Goal: Information Seeking & Learning: Find specific fact

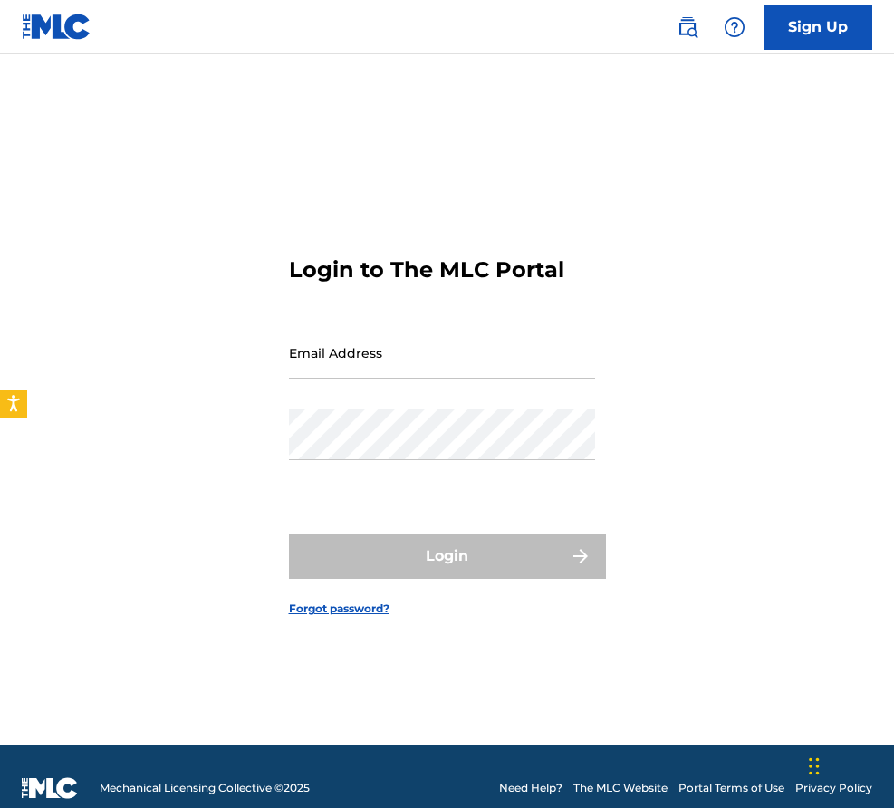
click at [669, 29] on div "Sign Up" at bounding box center [766, 27] width 214 height 45
click at [681, 24] on img at bounding box center [688, 27] width 22 height 22
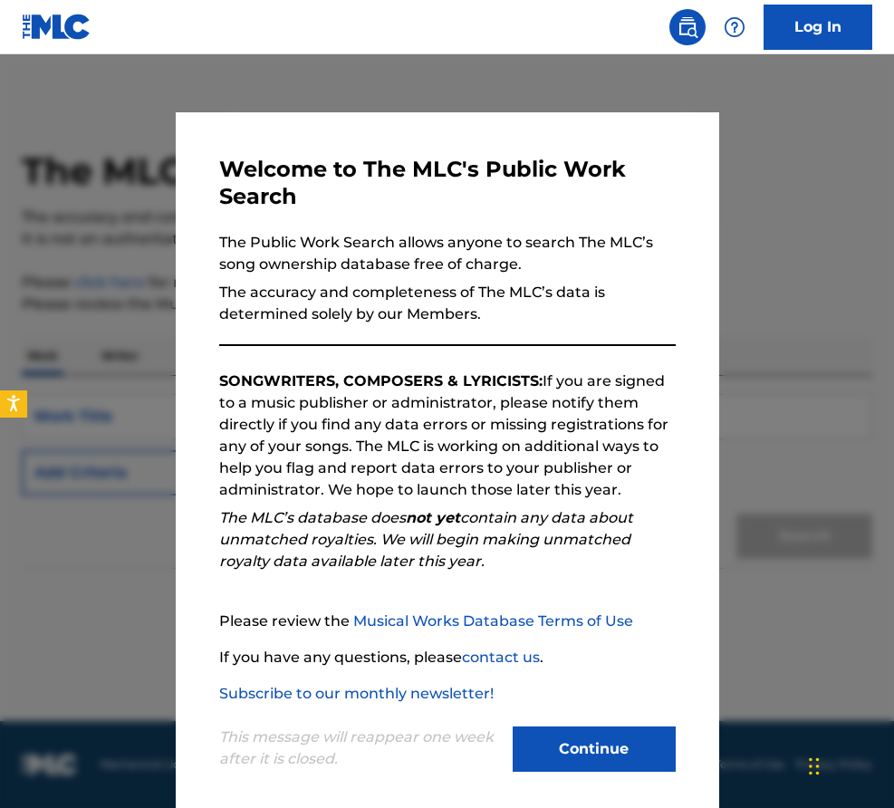
click at [588, 759] on button "Continue" at bounding box center [594, 749] width 163 height 45
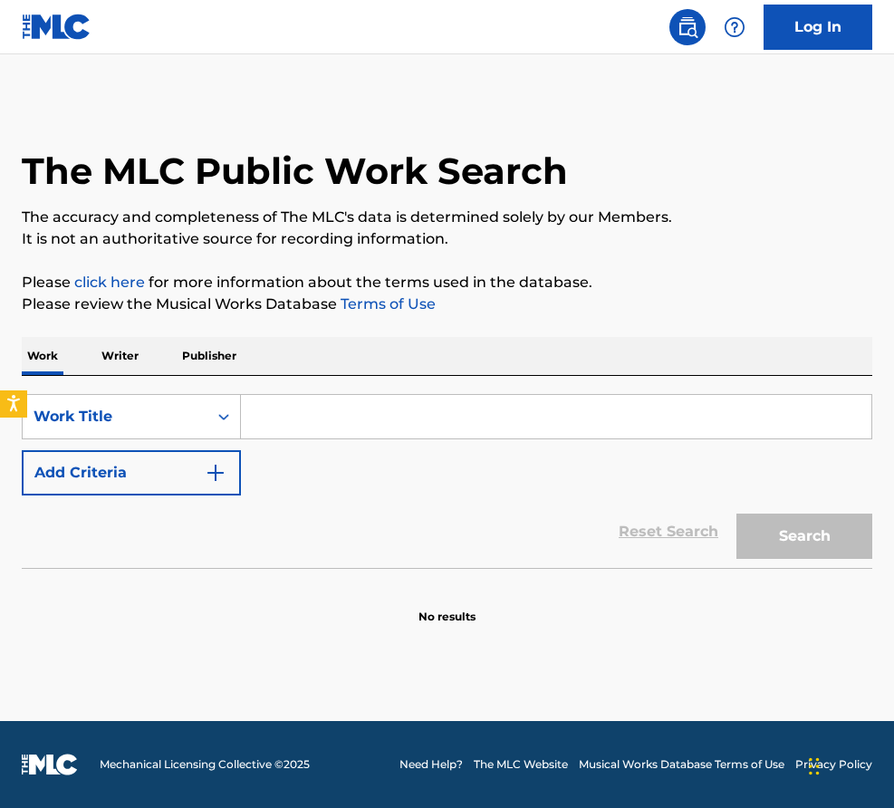
click at [329, 415] on input "Search Form" at bounding box center [556, 417] width 631 height 44
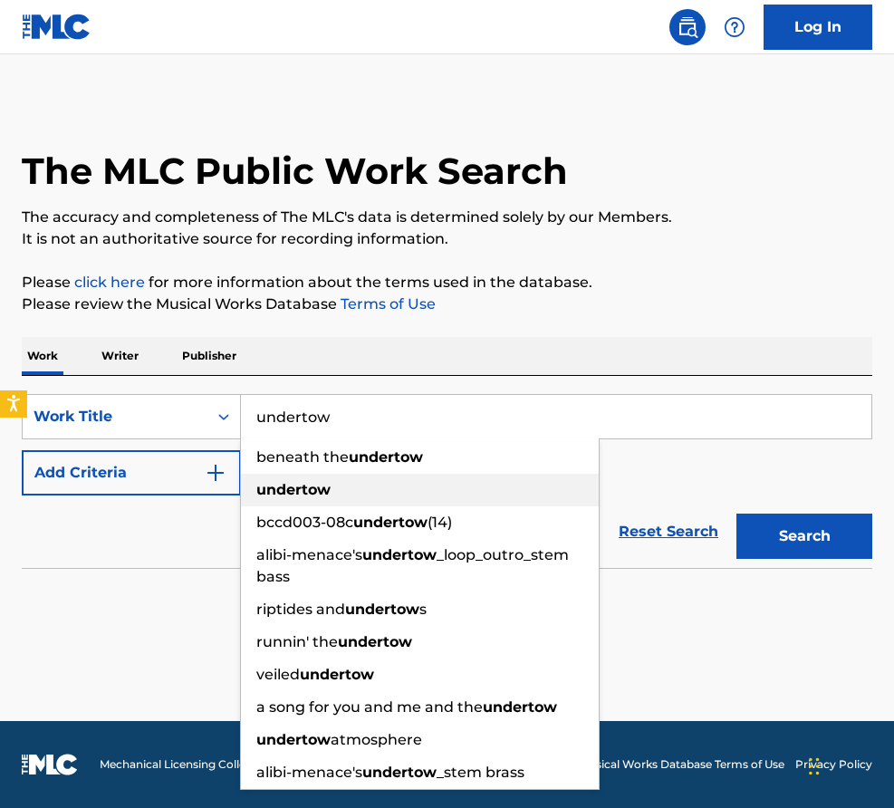
type input "undertow"
click at [292, 488] on strong "undertow" at bounding box center [293, 489] width 74 height 17
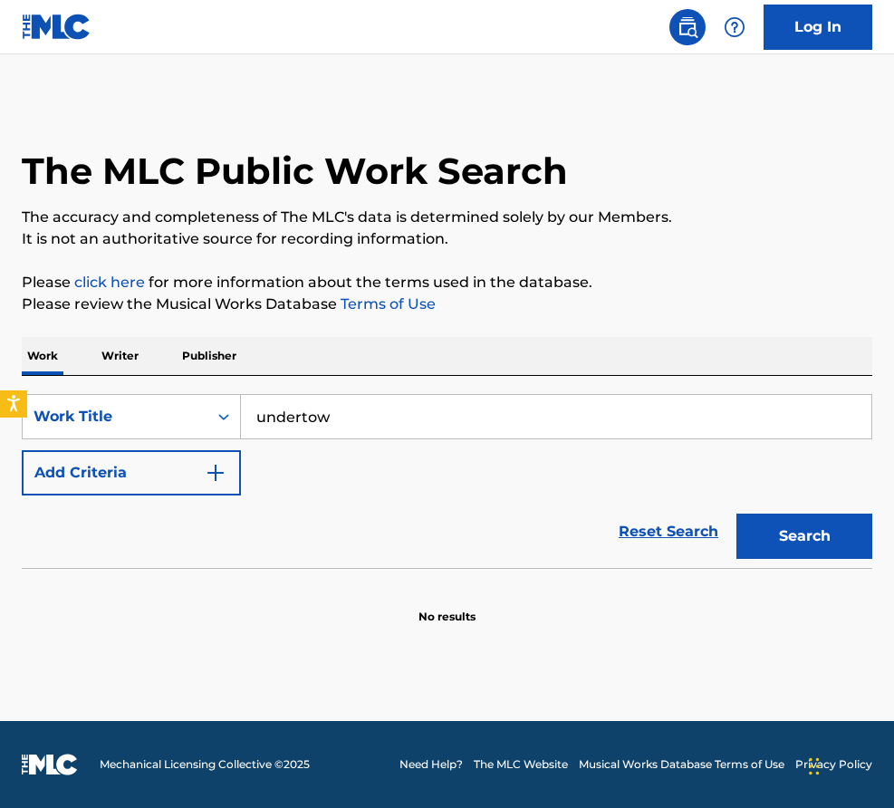
click at [153, 470] on button "Add Criteria" at bounding box center [131, 472] width 219 height 45
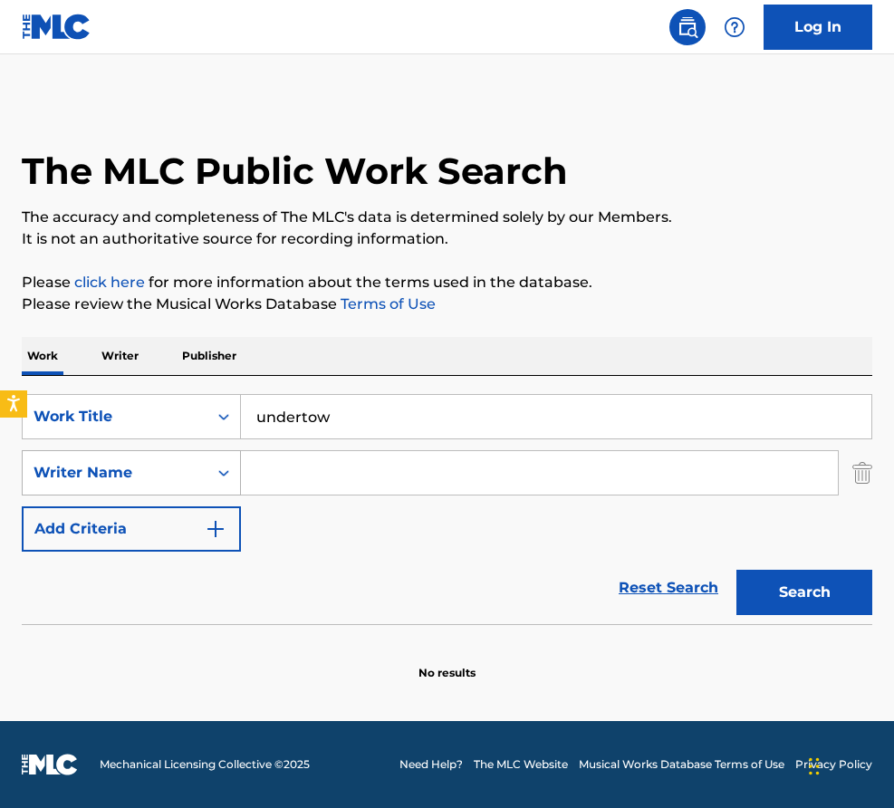
click at [160, 469] on div "Writer Name" at bounding box center [115, 473] width 163 height 22
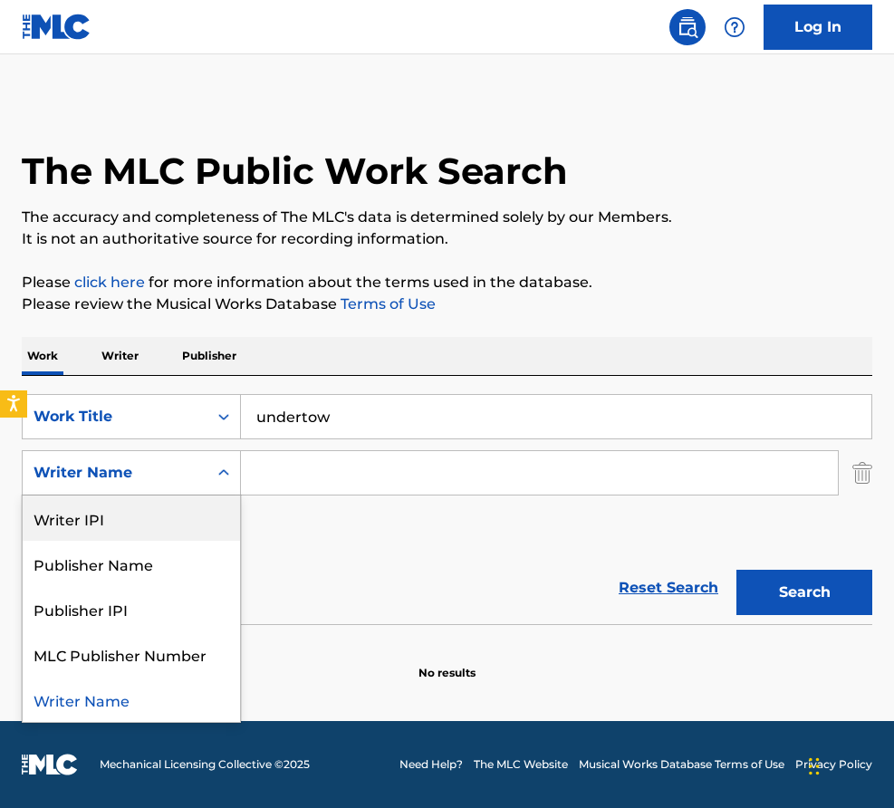
click at [156, 536] on div "Writer IPI" at bounding box center [132, 518] width 218 height 45
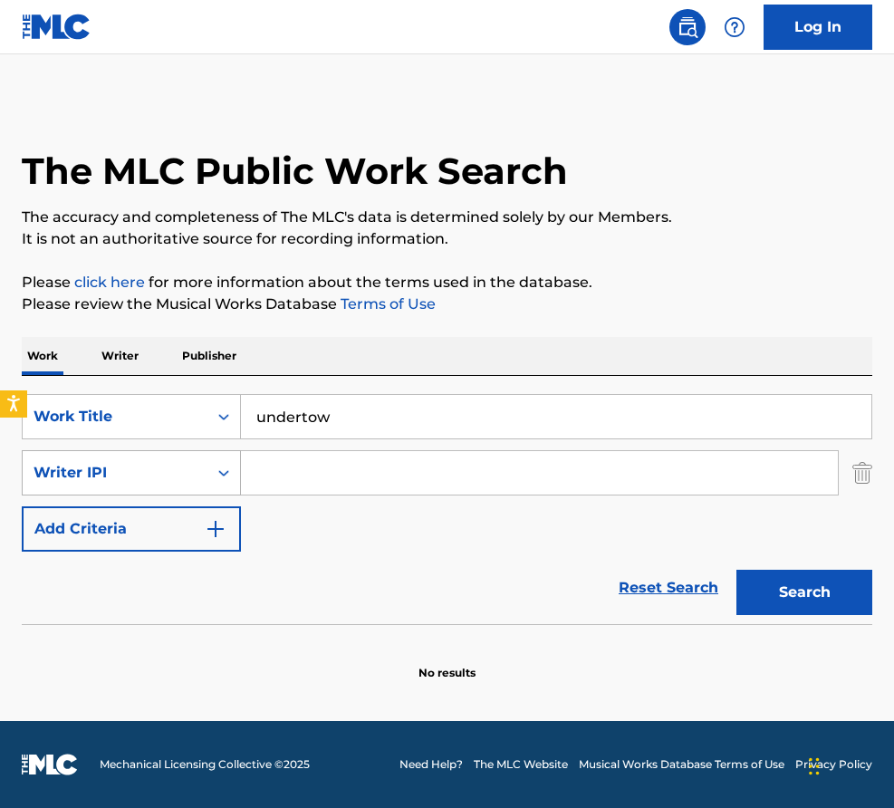
click at [211, 469] on div "Search Form" at bounding box center [224, 473] width 33 height 33
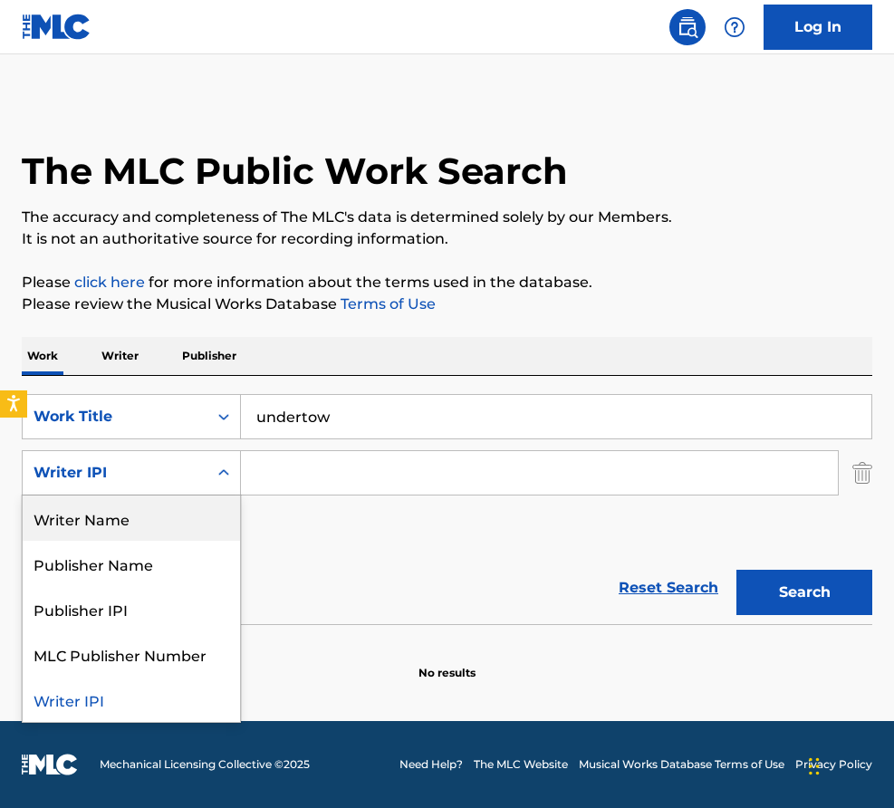
click at [576, 636] on section "No results" at bounding box center [447, 657] width 851 height 47
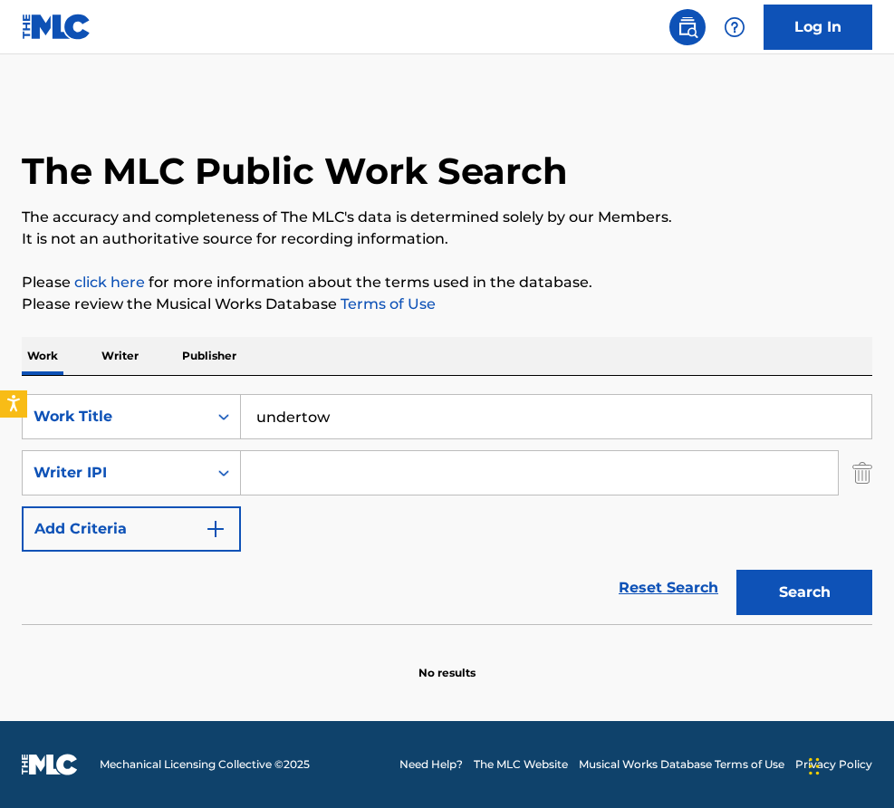
click at [300, 478] on input "Search Form" at bounding box center [539, 473] width 597 height 44
paste input "[PERSON_NAME]"
type input "[PERSON_NAME]"
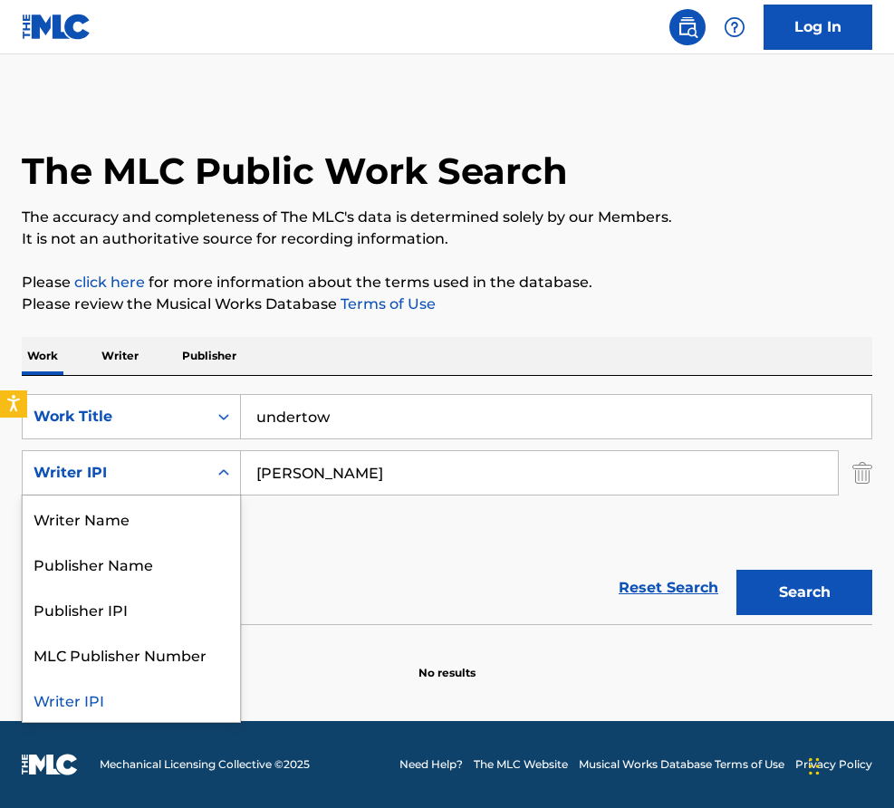
click at [186, 474] on div "Writer IPI" at bounding box center [115, 473] width 163 height 22
click at [156, 519] on div "Writer Name" at bounding box center [132, 518] width 218 height 45
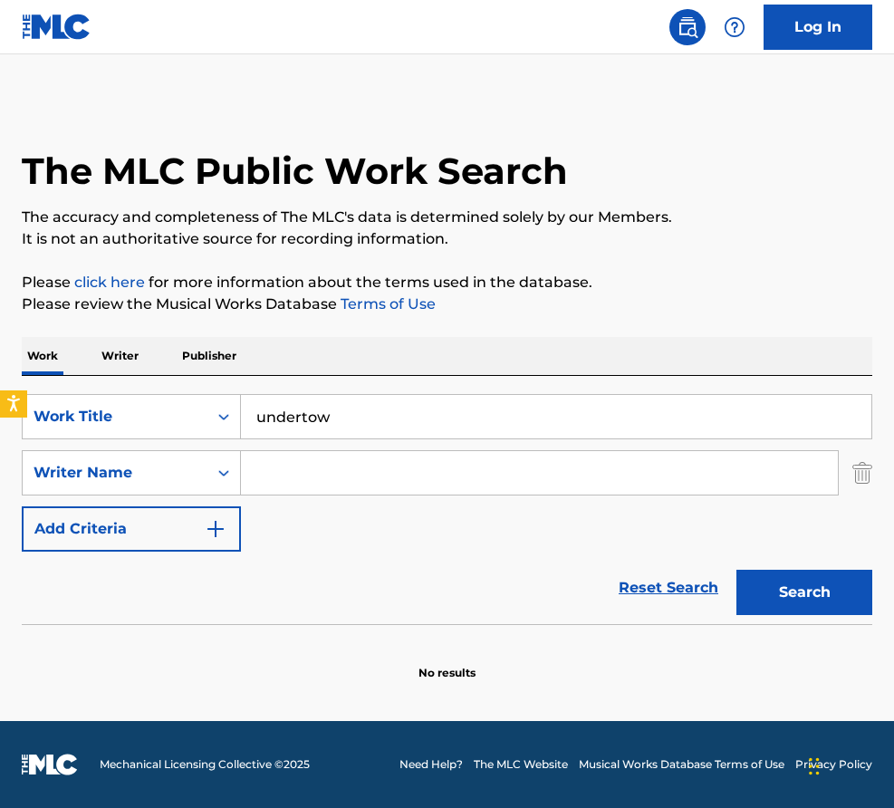
click at [627, 488] on input "Search Form" at bounding box center [539, 473] width 597 height 44
paste input "[PERSON_NAME]"
click at [789, 582] on button "Search" at bounding box center [805, 592] width 136 height 45
drag, startPoint x: 331, startPoint y: 473, endPoint x: 803, endPoint y: 473, distance: 472.2
click at [803, 473] on input "[PERSON_NAME]" at bounding box center [539, 473] width 597 height 44
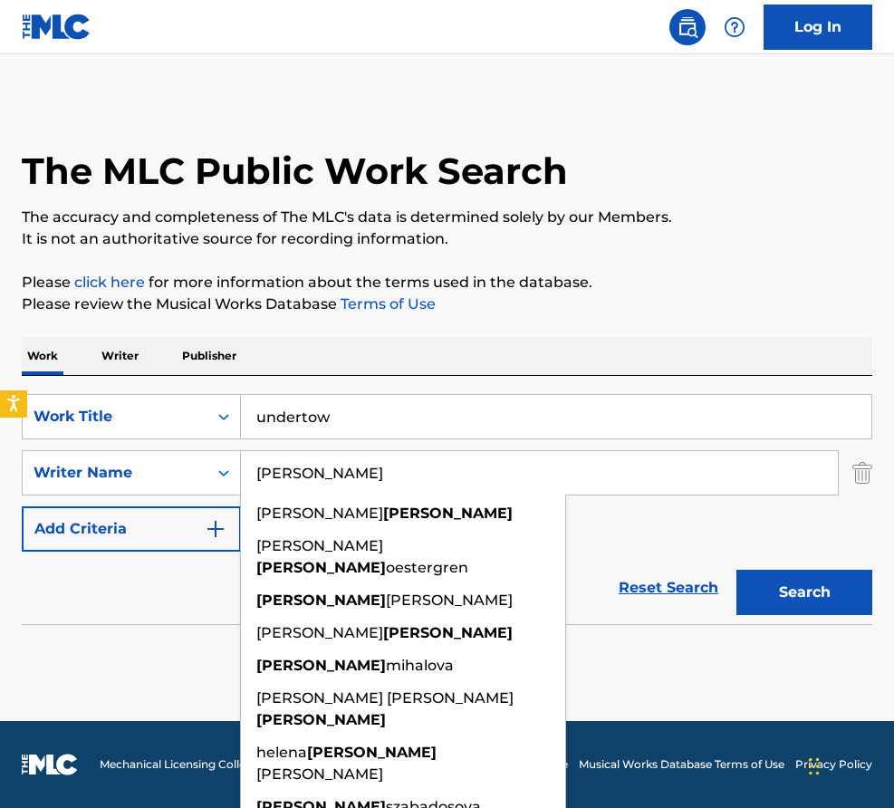
type input "[PERSON_NAME]"
click at [737, 570] on button "Search" at bounding box center [805, 592] width 136 height 45
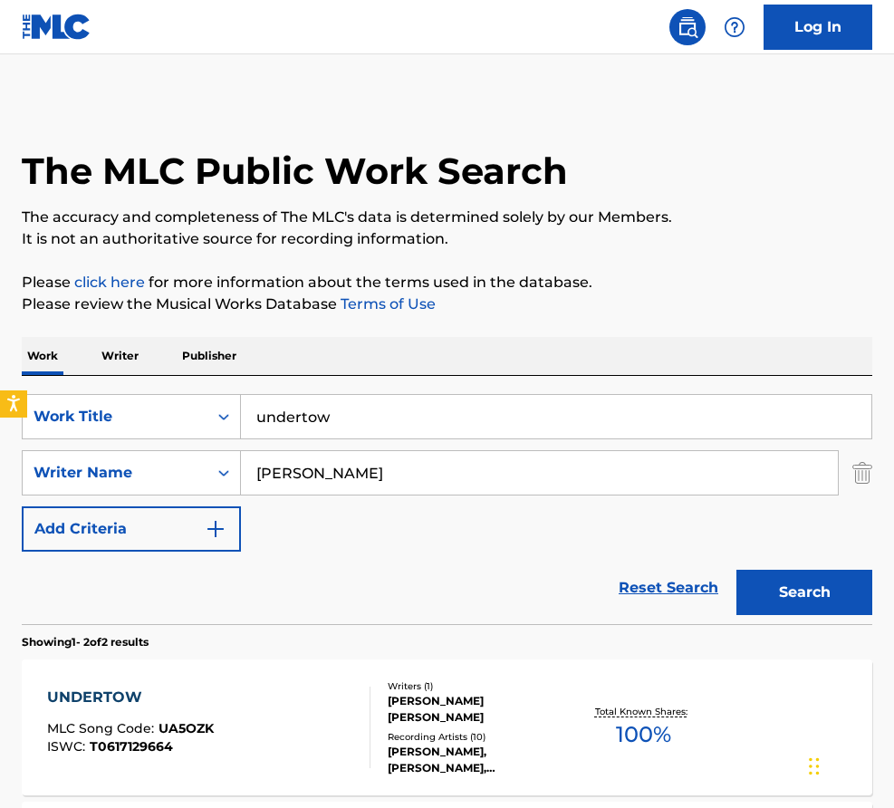
scroll to position [311, 0]
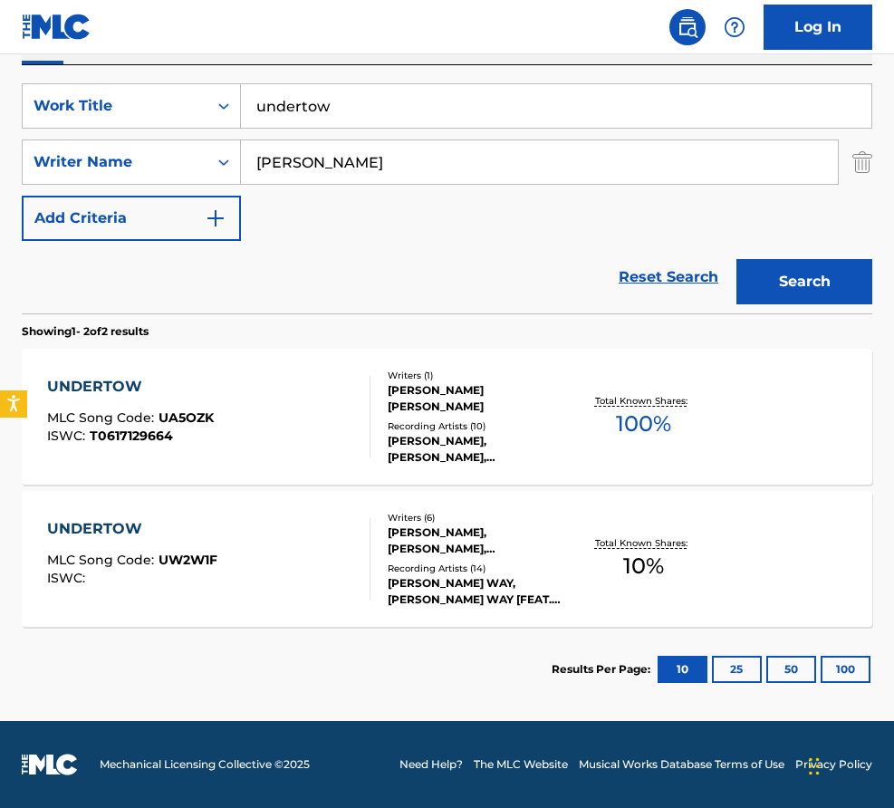
click at [190, 518] on div "UNDERTOW" at bounding box center [132, 529] width 170 height 22
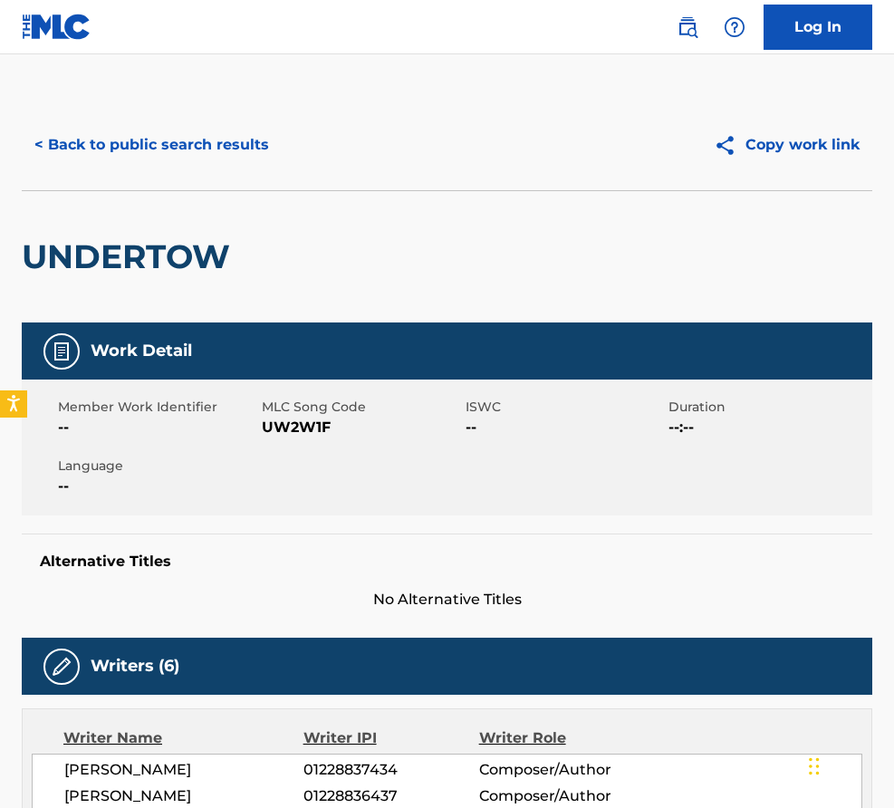
click at [294, 432] on span "UW2W1F" at bounding box center [361, 428] width 199 height 22
copy span "UW2W1F"
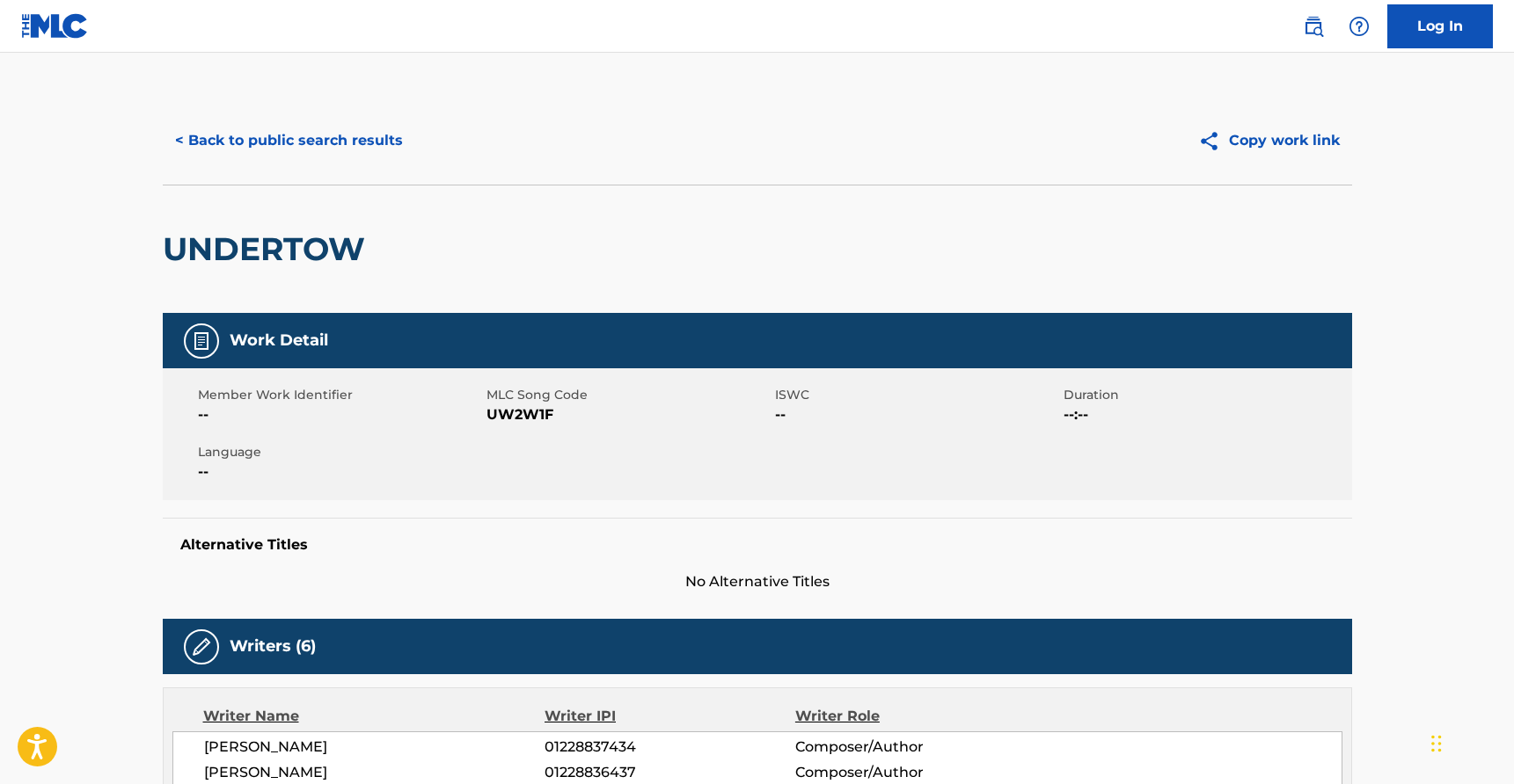
click at [220, 168] on div "< Back to public search results Copy work link" at bounding box center [757, 141] width 1189 height 88
click at [263, 136] on button "< Back to public search results" at bounding box center [289, 140] width 252 height 44
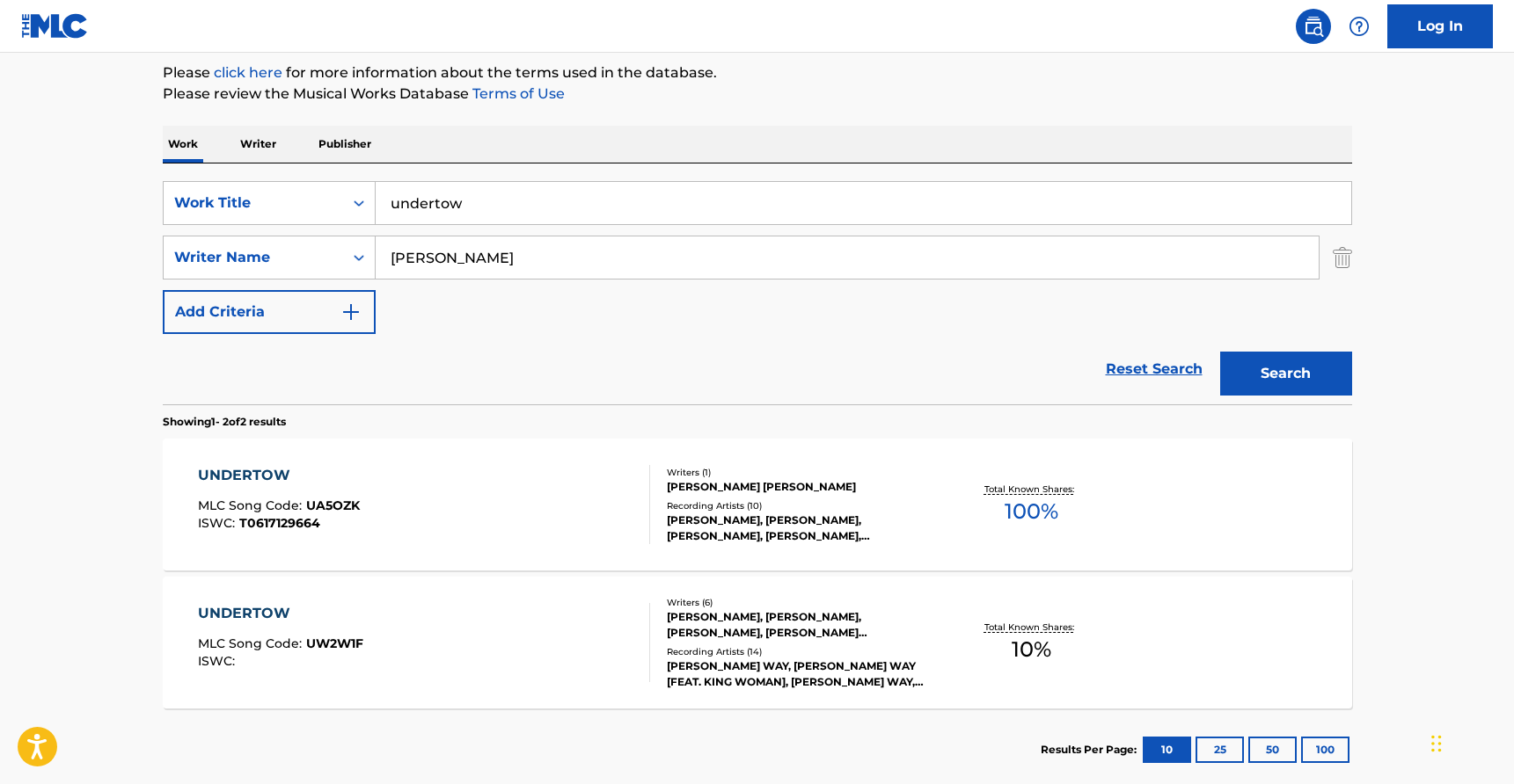
click at [307, 608] on div "UNDERTOW" at bounding box center [280, 614] width 165 height 21
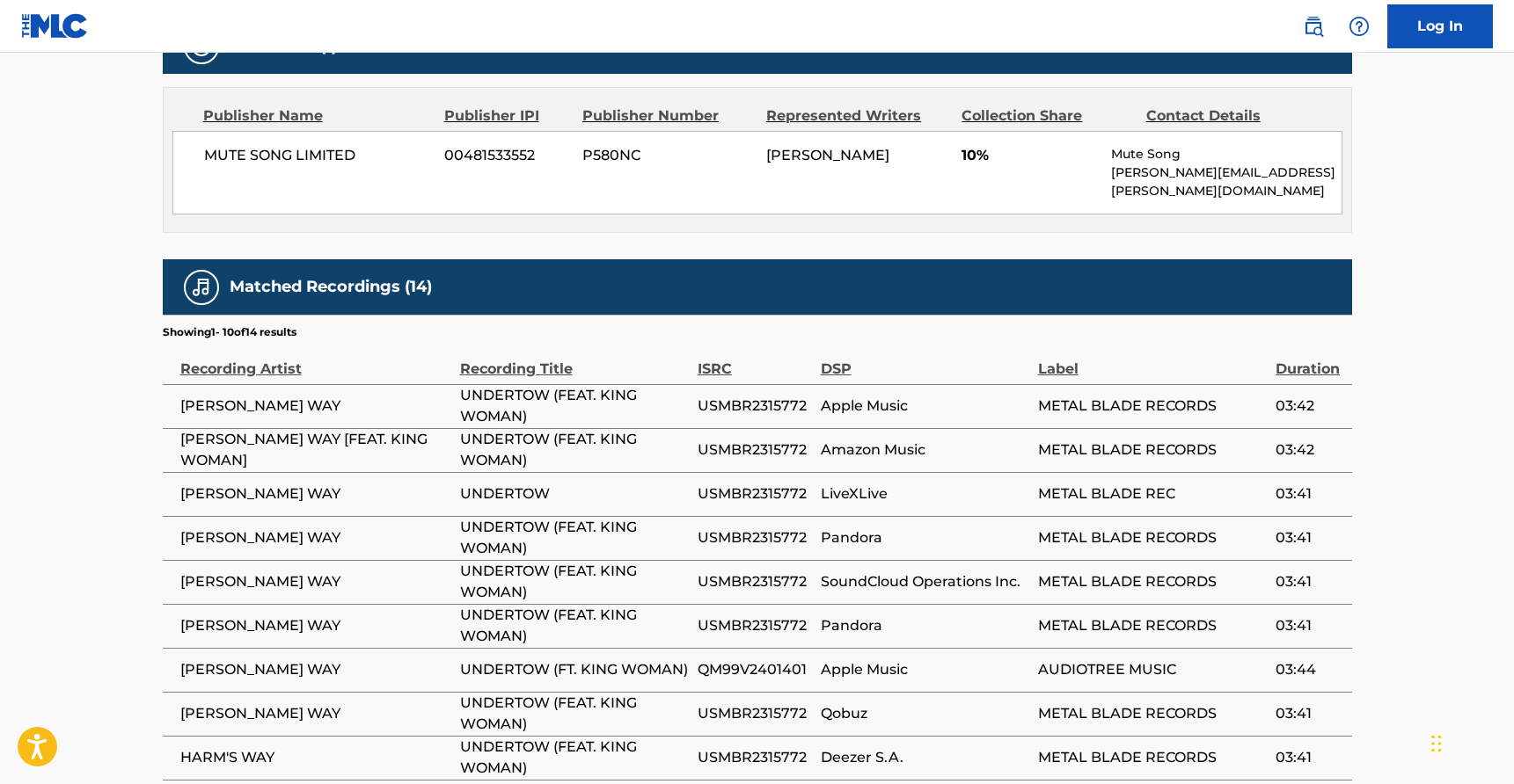
scroll to position [901, 0]
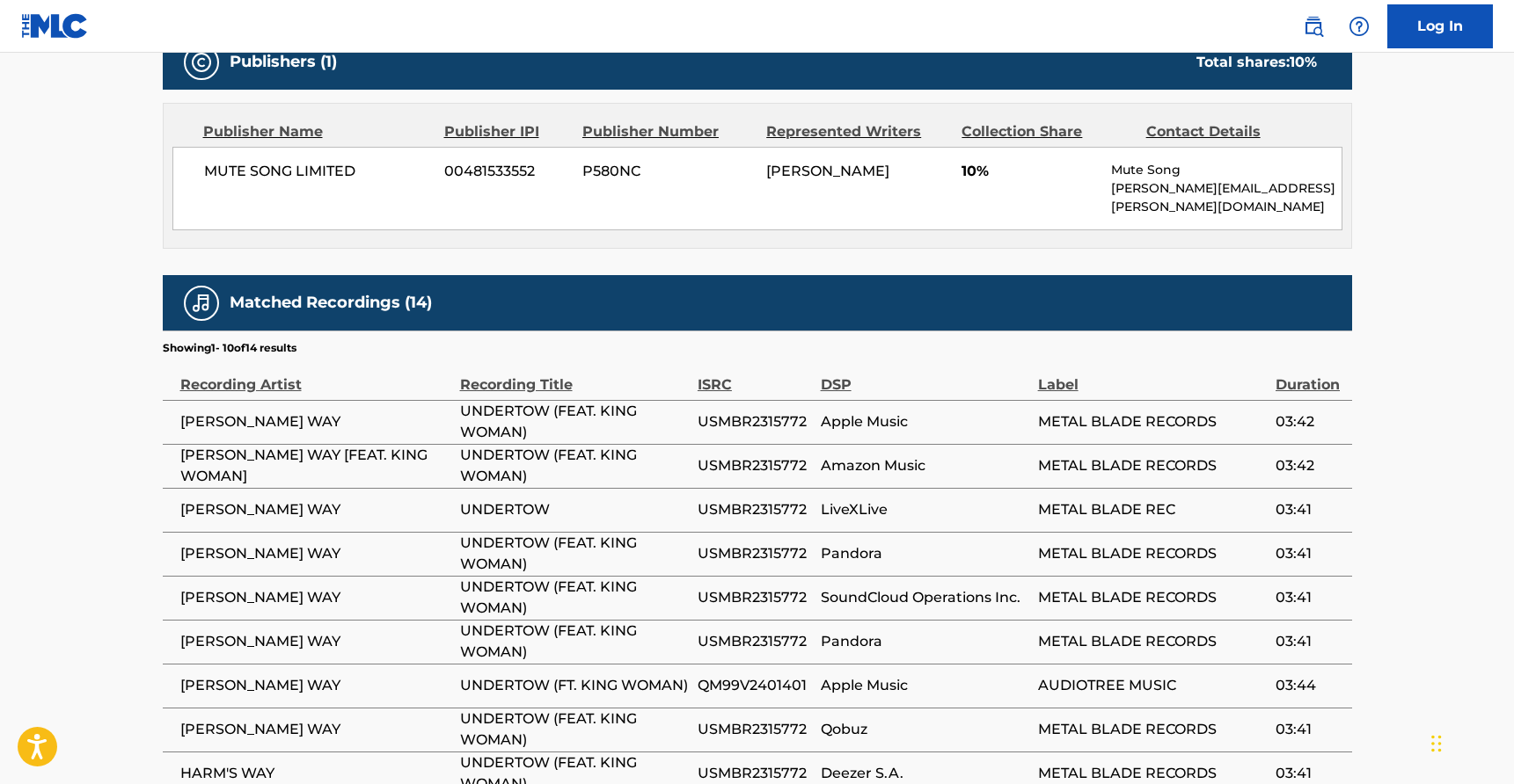
click at [708, 400] on td "USMBR2315772" at bounding box center [759, 421] width 123 height 44
click at [868, 411] on span "Apple Music" at bounding box center [925, 422] width 209 height 21
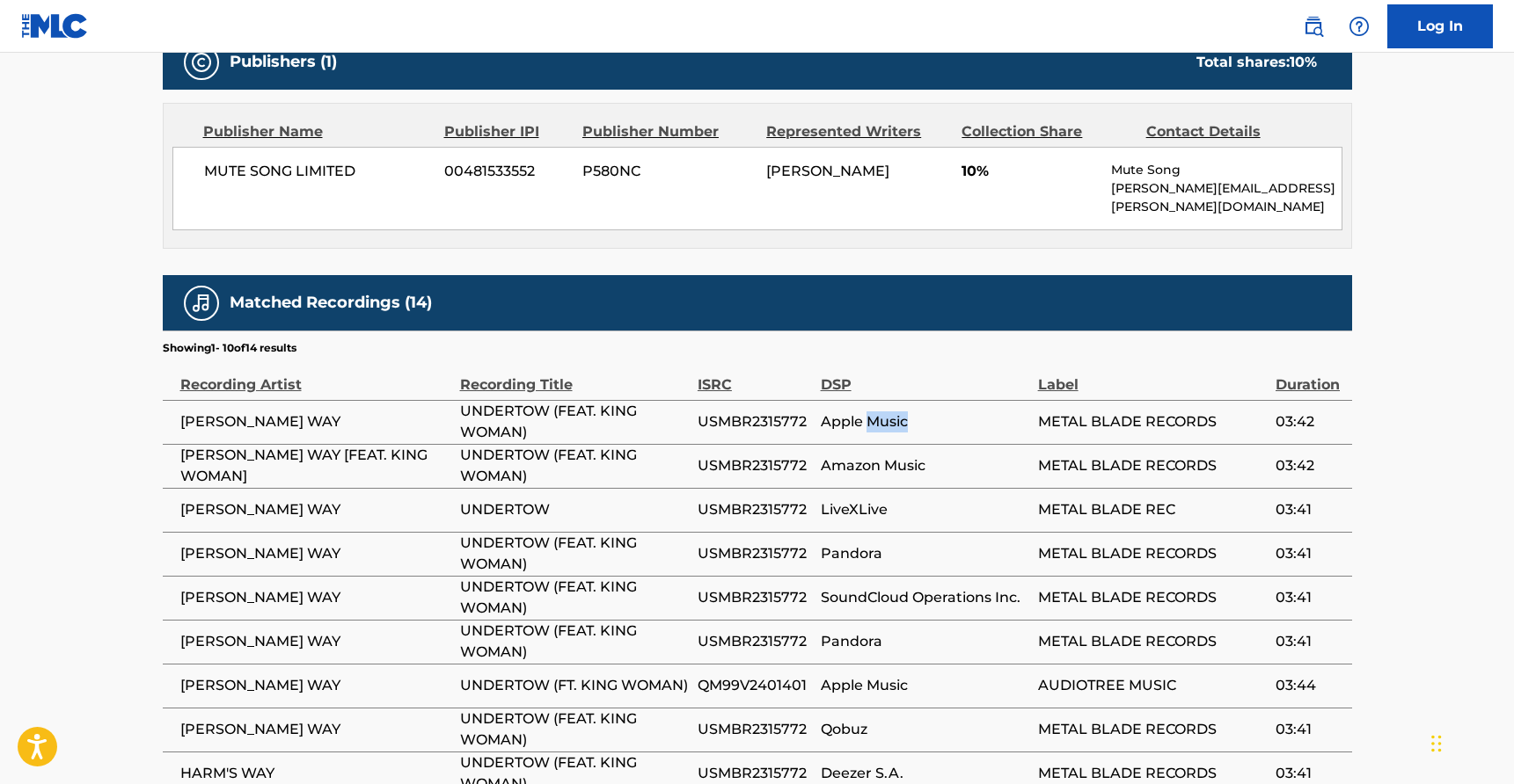
click at [868, 411] on span "Apple Music" at bounding box center [925, 422] width 209 height 21
click at [868, 411] on span "METAL BLADE RECORDS" at bounding box center [1152, 422] width 229 height 21
click at [796, 356] on div "ISRC" at bounding box center [755, 376] width 115 height 40
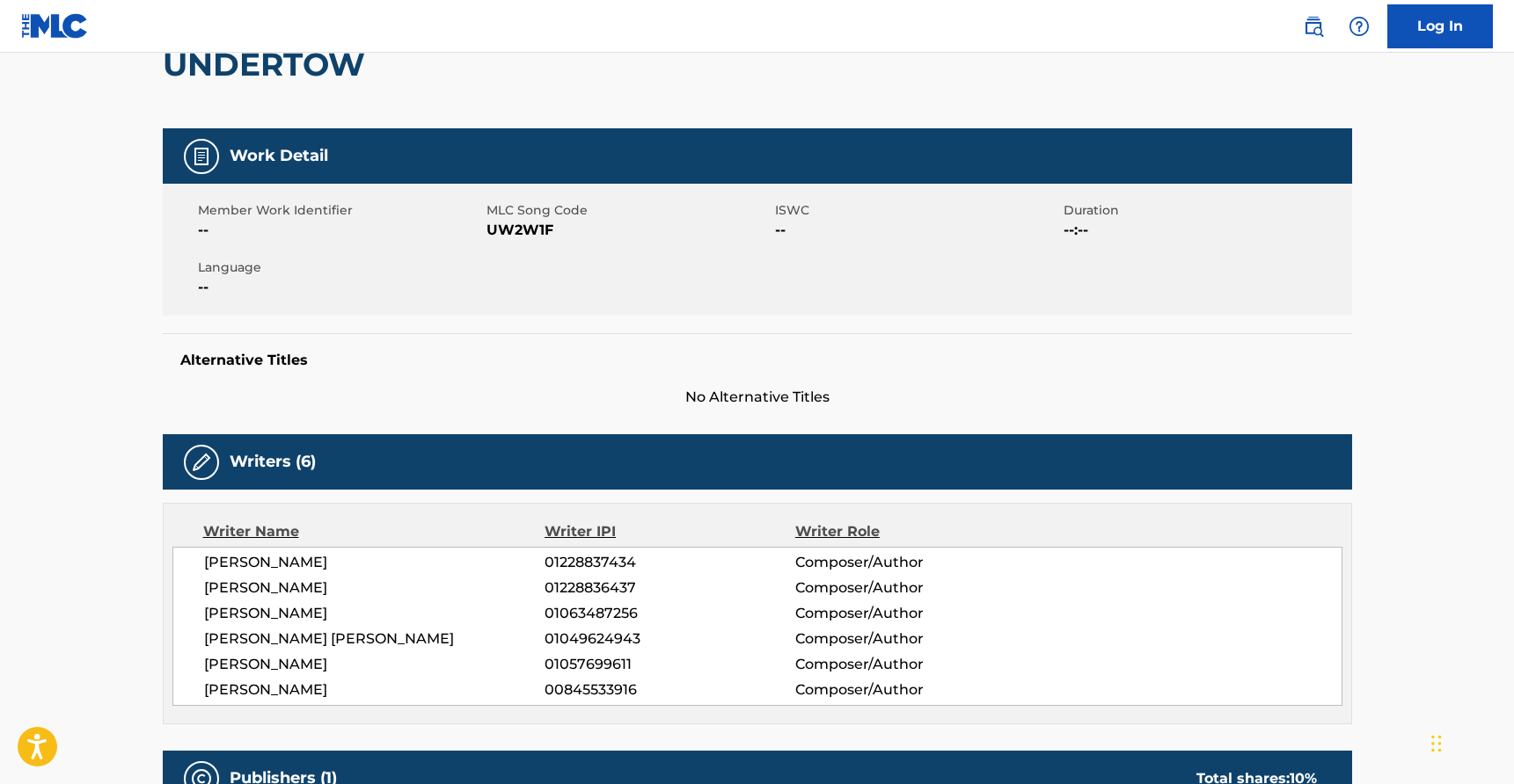
scroll to position [0, 0]
